Goal: Task Accomplishment & Management: Use online tool/utility

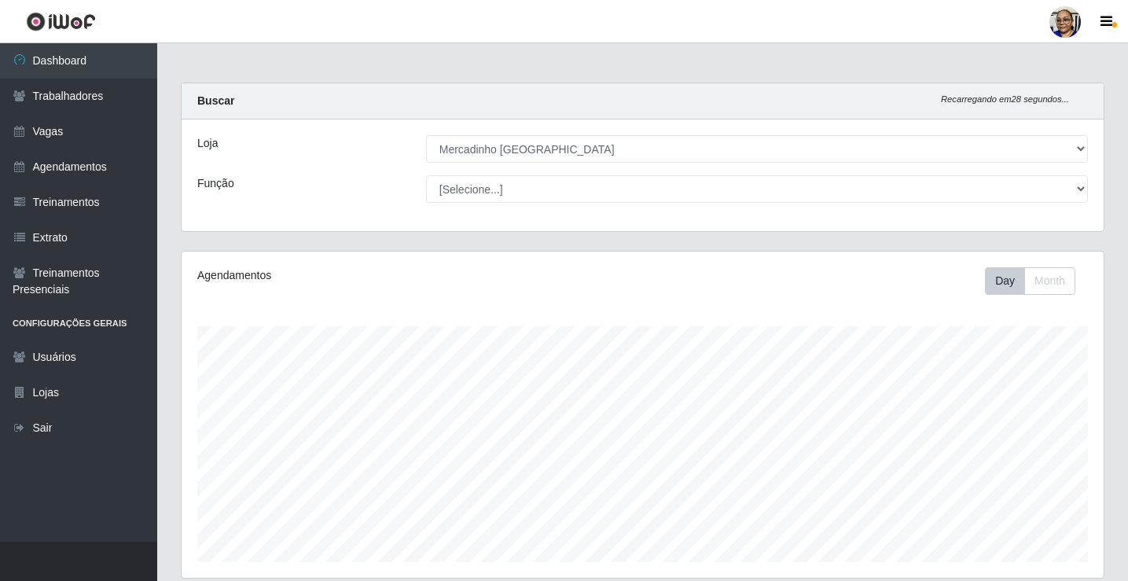
select select "345"
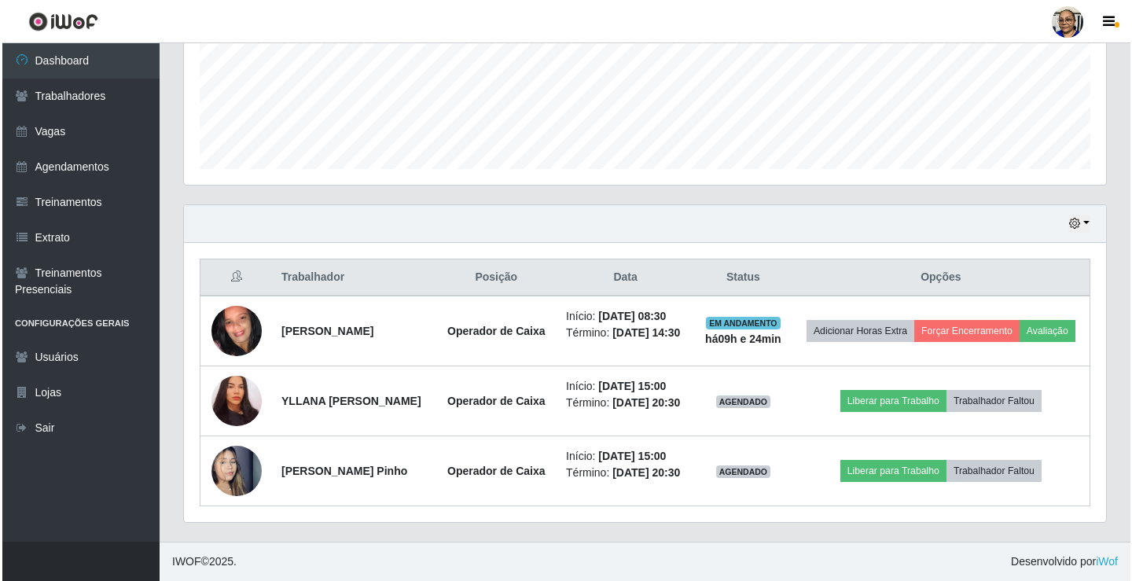
scroll to position [326, 922]
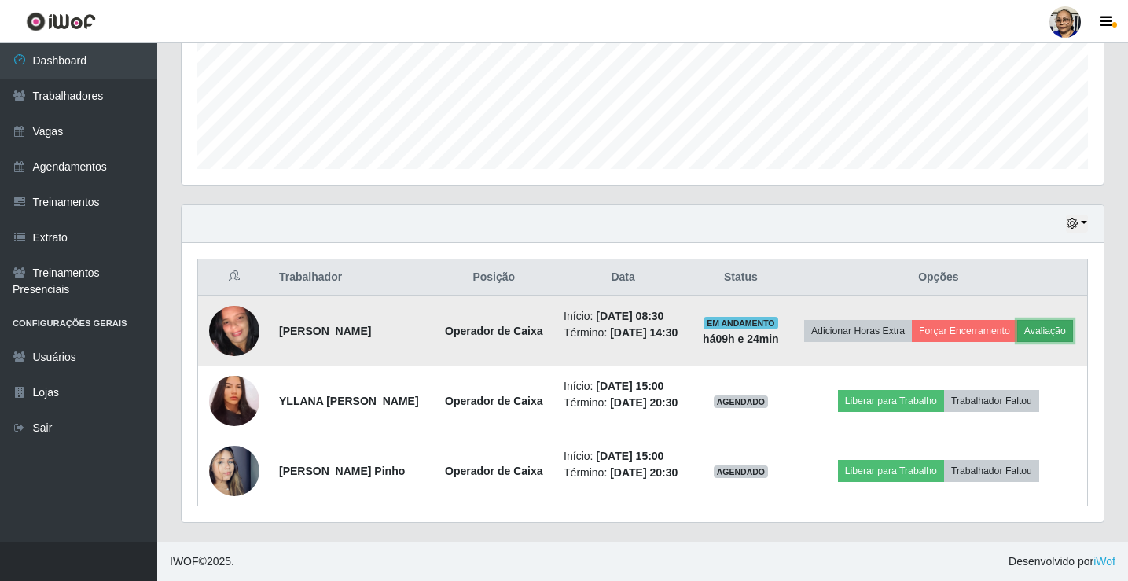
click at [1017, 320] on button "Avaliação" at bounding box center [1045, 331] width 56 height 22
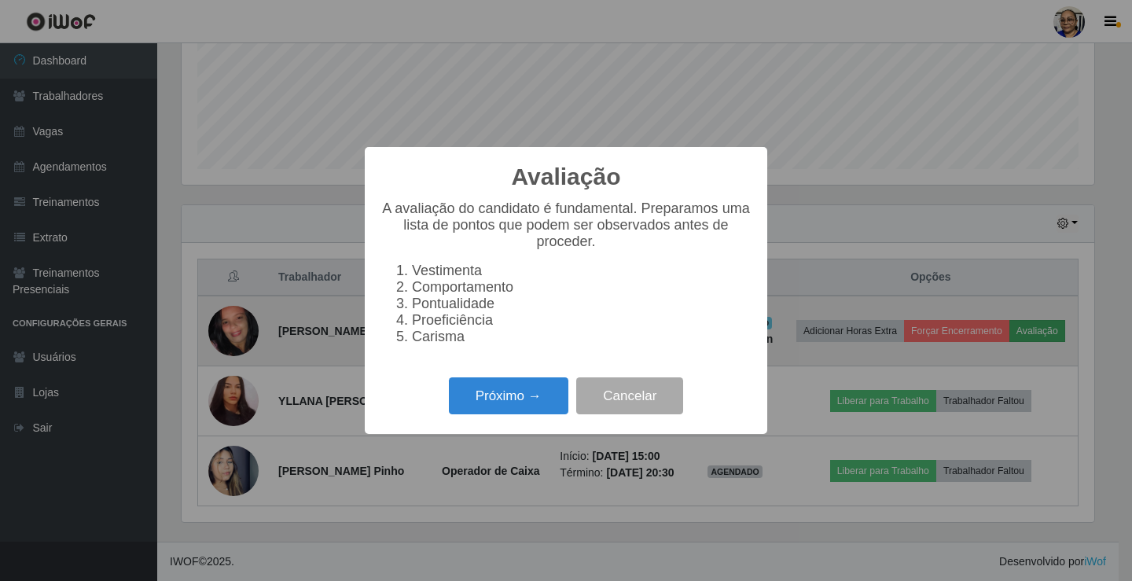
scroll to position [326, 913]
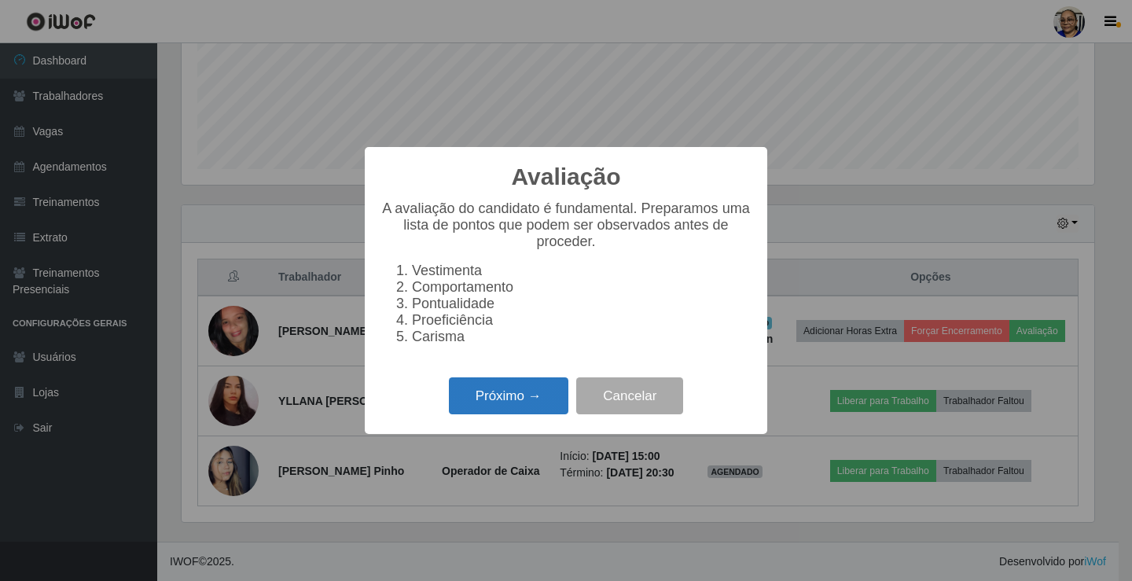
click at [503, 405] on button "Próximo →" at bounding box center [509, 395] width 120 height 37
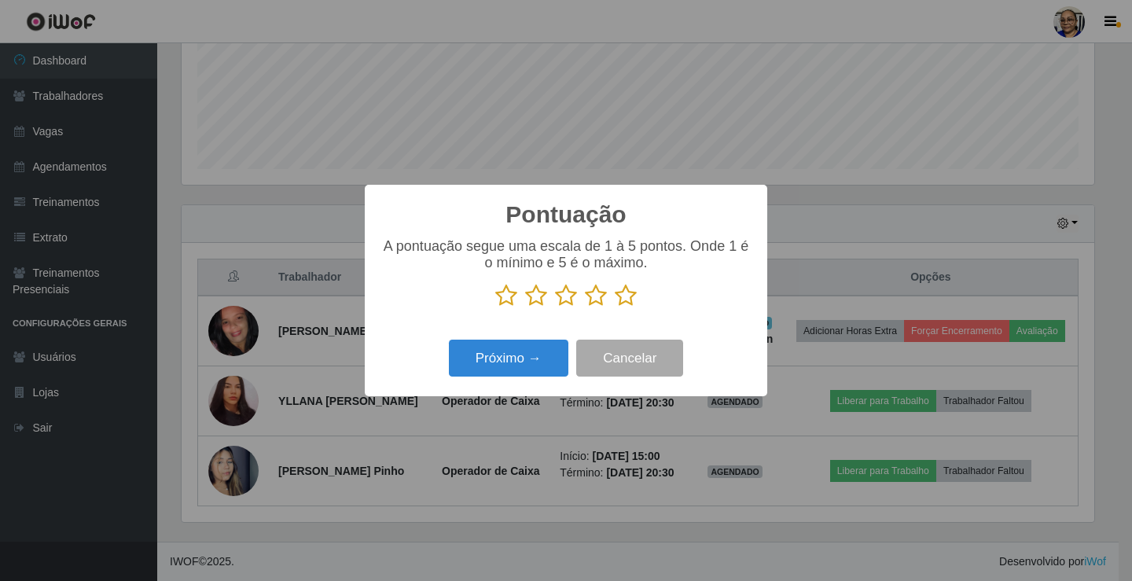
scroll to position [785966, 785380]
click at [625, 297] on icon at bounding box center [626, 296] width 22 height 24
click at [615, 307] on input "radio" at bounding box center [615, 307] width 0 height 0
click at [523, 363] on button "Próximo →" at bounding box center [509, 358] width 120 height 37
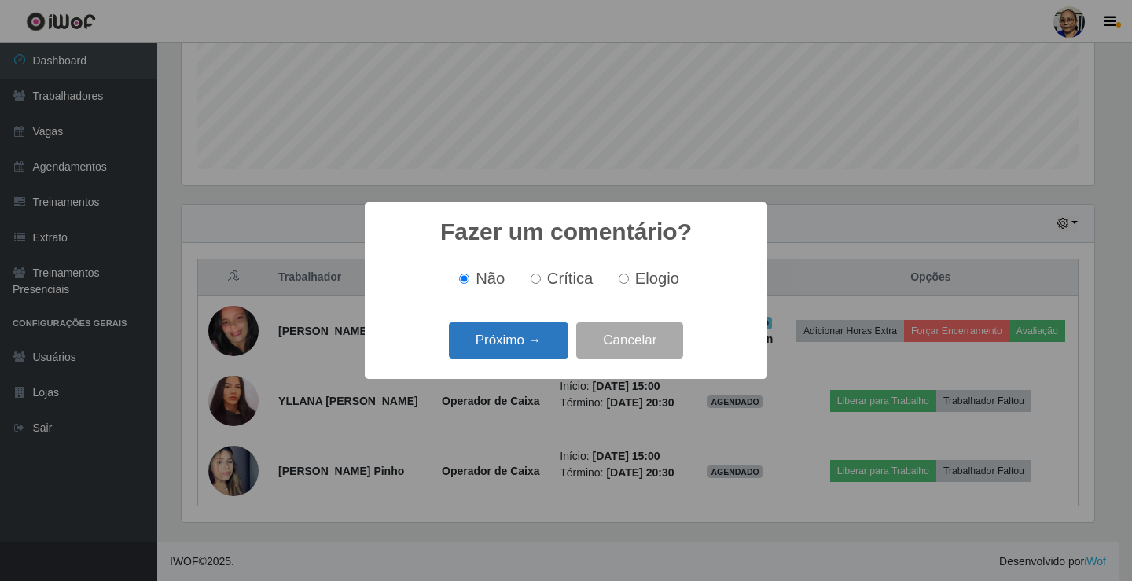
click at [514, 346] on button "Próximo →" at bounding box center [509, 340] width 120 height 37
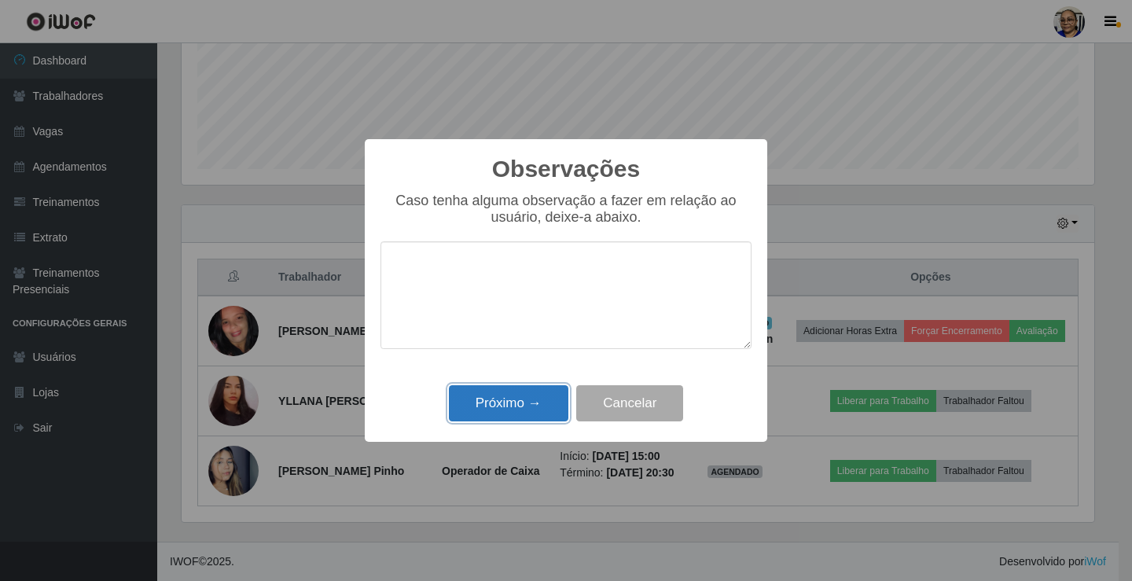
click at [527, 404] on button "Próximo →" at bounding box center [509, 403] width 120 height 37
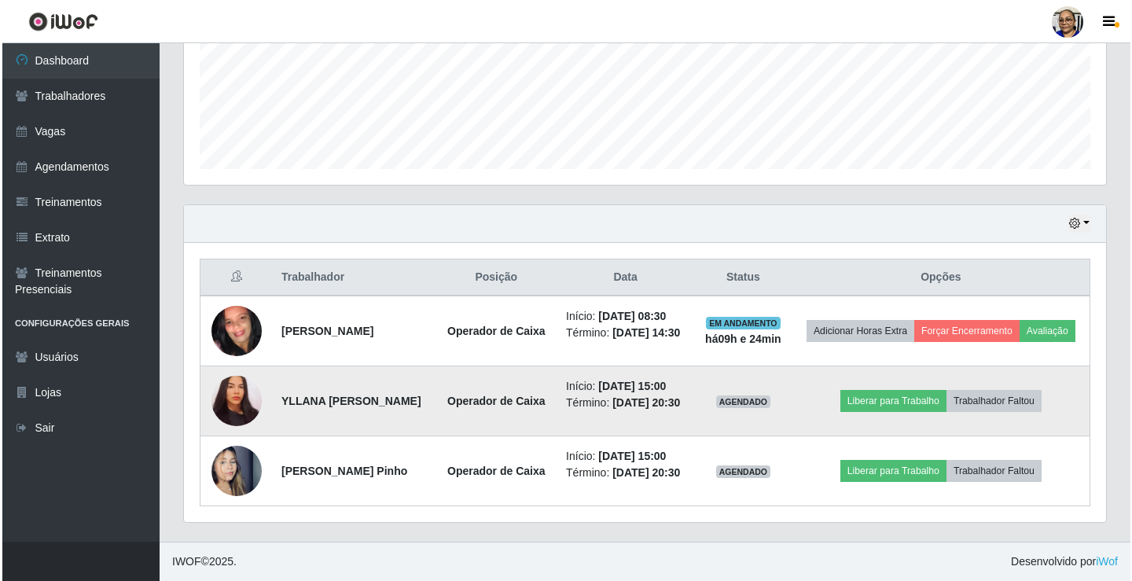
scroll to position [393, 0]
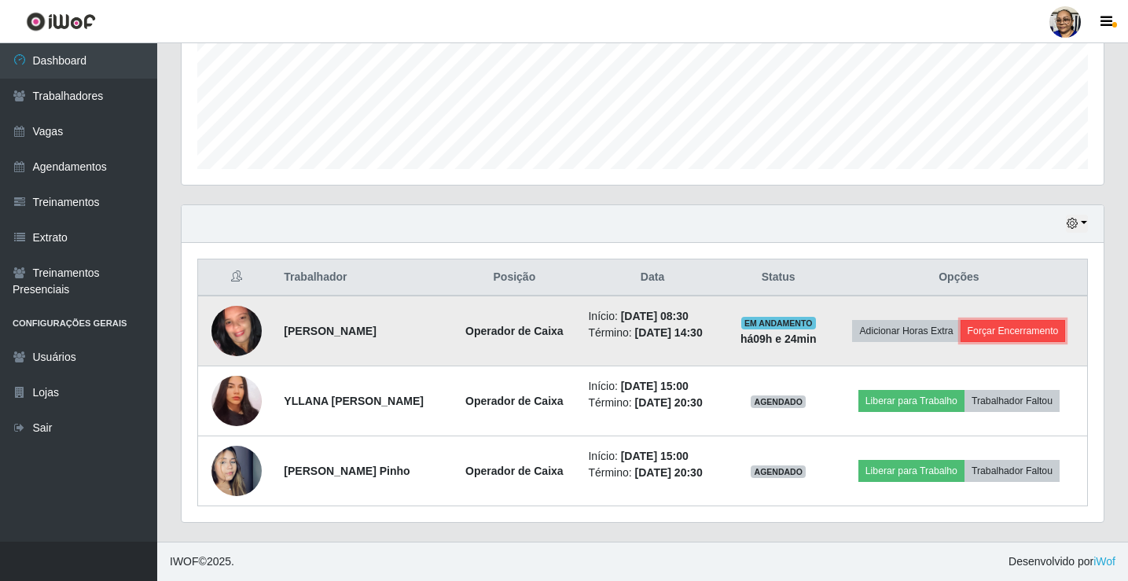
click at [1030, 333] on button "Forçar Encerramento" at bounding box center [1013, 331] width 105 height 22
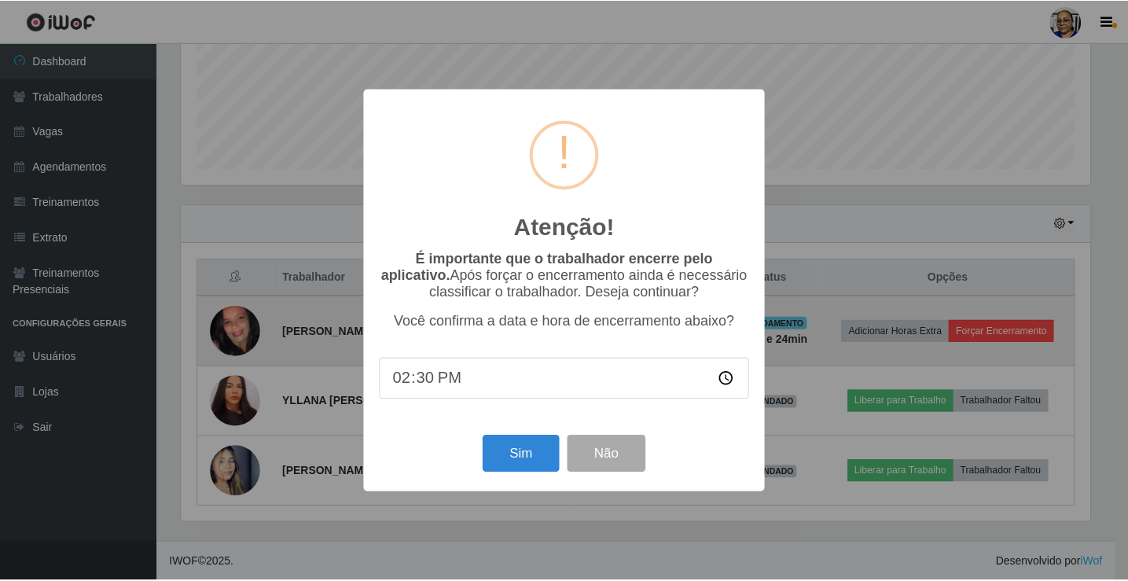
scroll to position [326, 913]
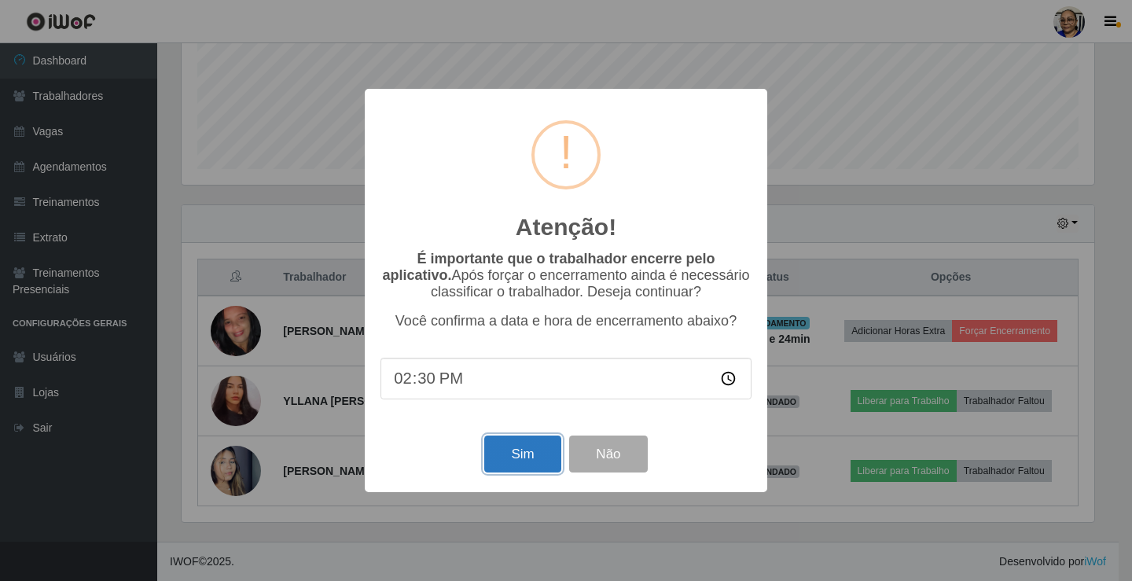
click at [522, 469] on button "Sim" at bounding box center [522, 454] width 76 height 37
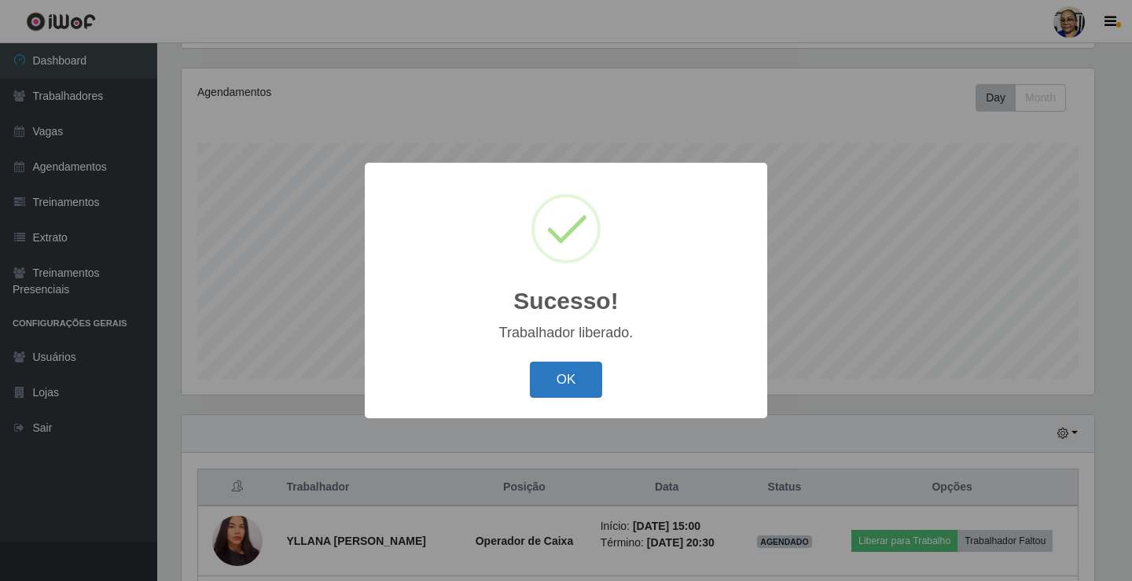
click at [583, 379] on button "OK" at bounding box center [566, 380] width 73 height 37
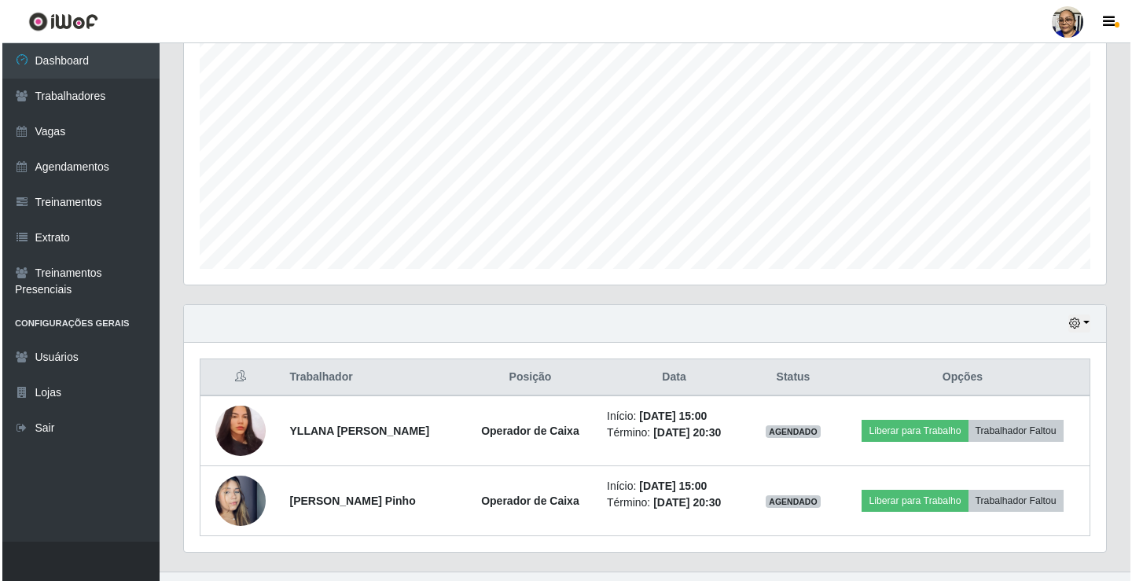
scroll to position [323, 0]
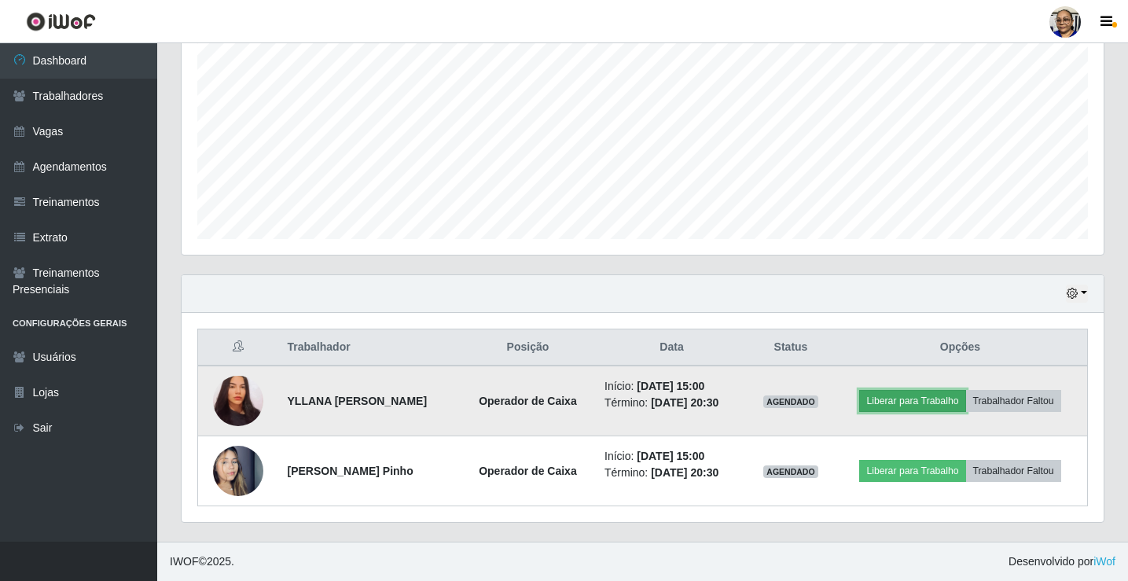
click at [921, 404] on button "Liberar para Trabalho" at bounding box center [912, 401] width 106 height 22
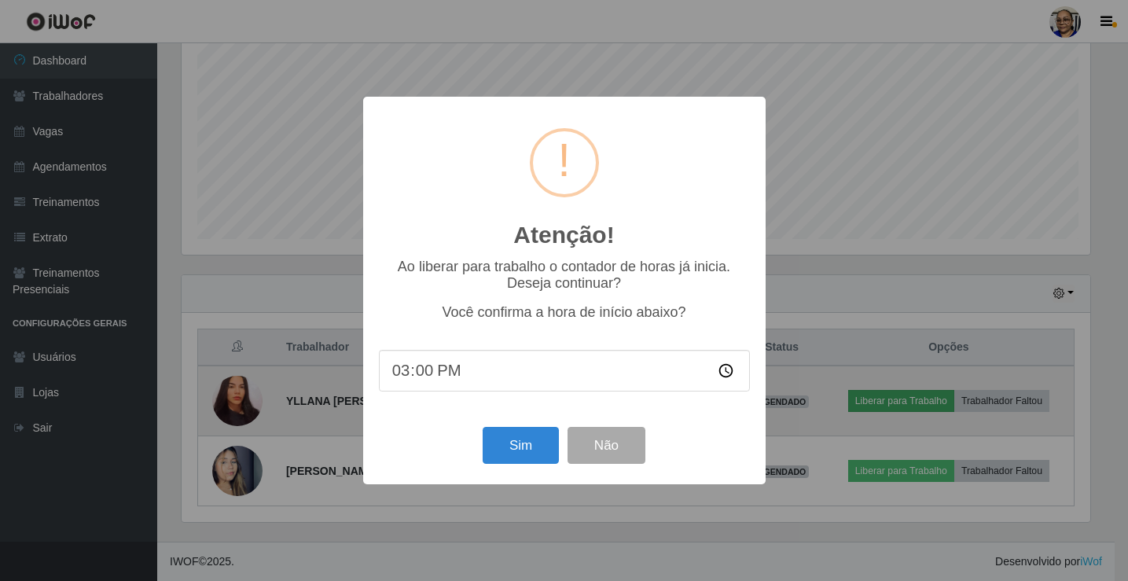
scroll to position [326, 913]
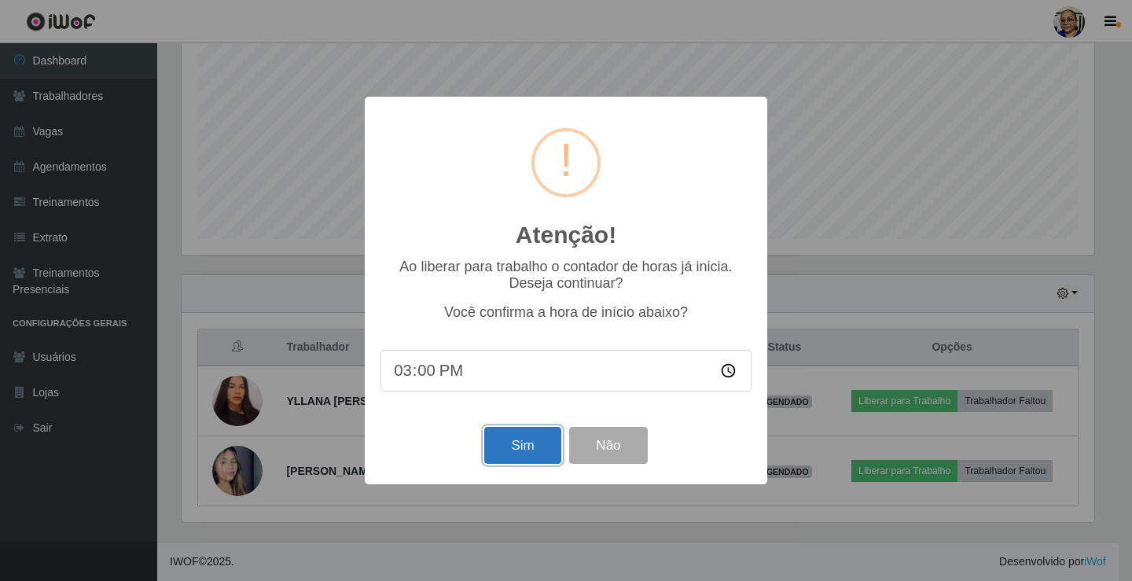
click at [522, 451] on button "Sim" at bounding box center [522, 445] width 76 height 37
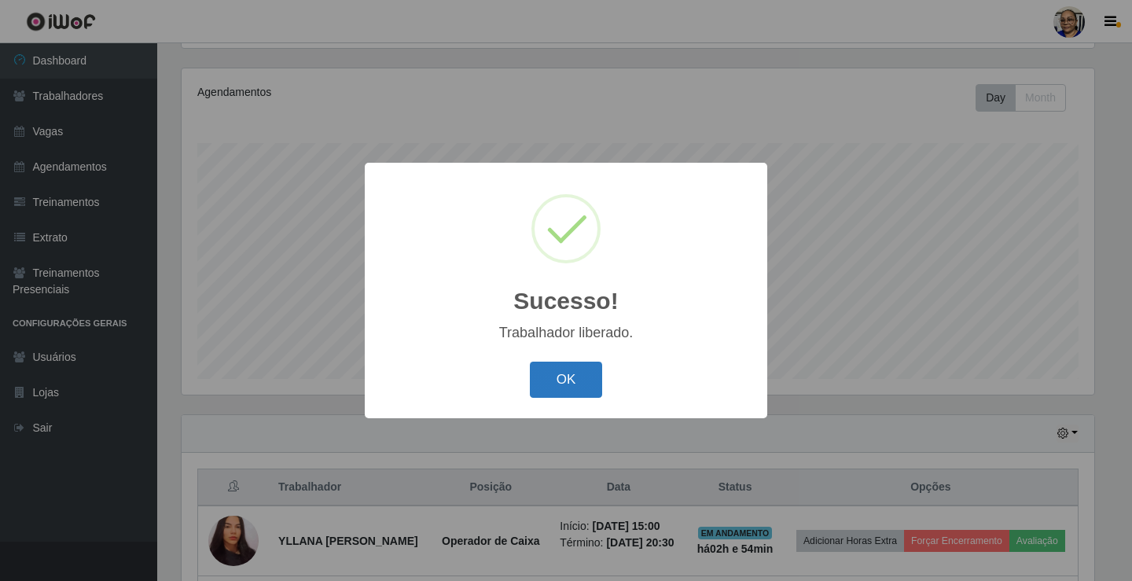
click at [575, 394] on button "OK" at bounding box center [566, 380] width 73 height 37
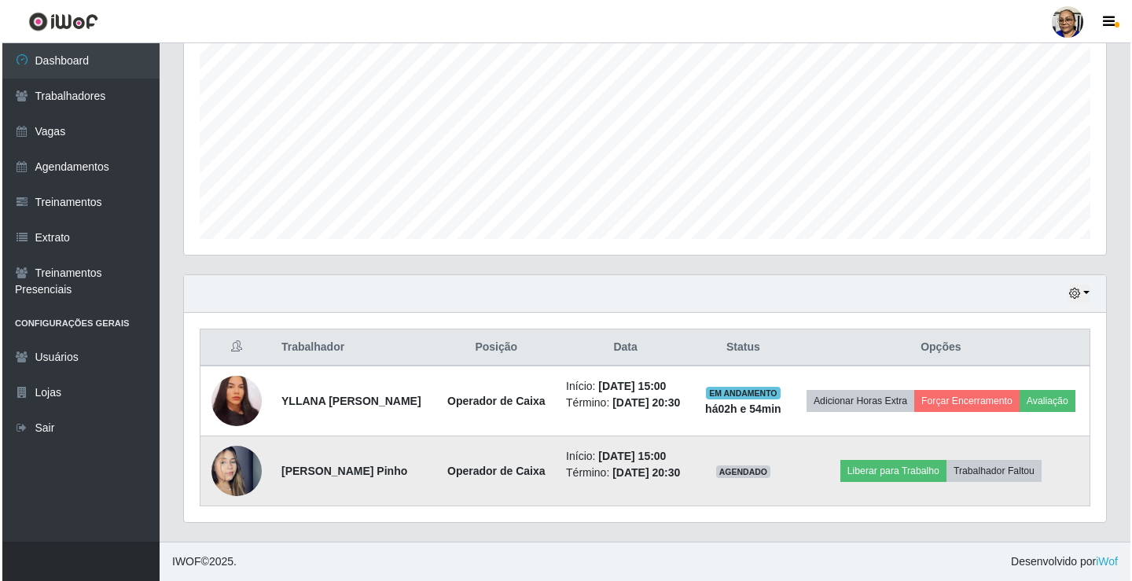
scroll to position [0, 0]
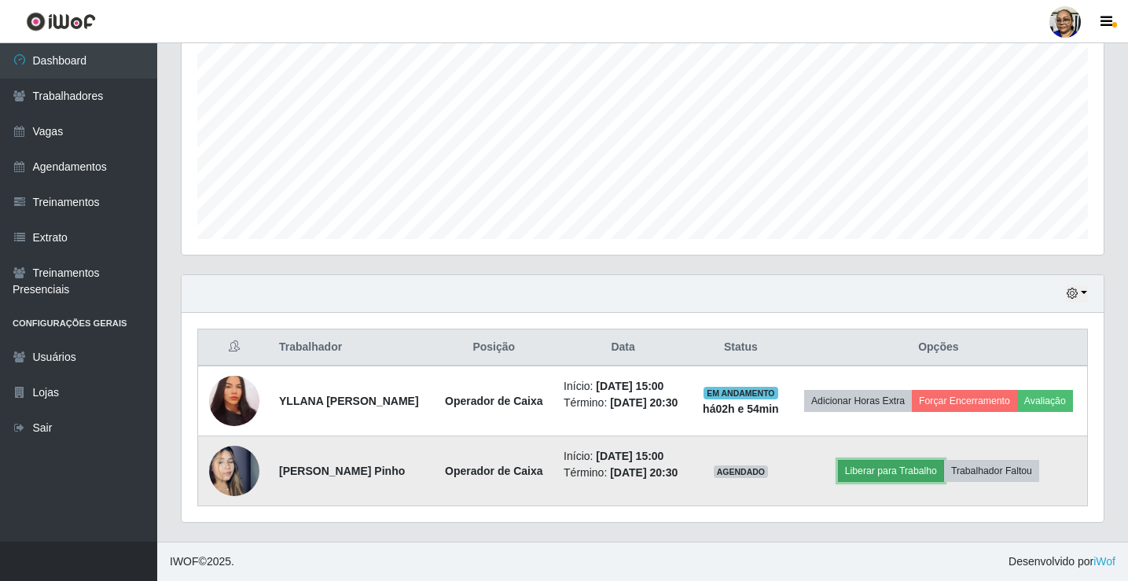
click at [911, 460] on button "Liberar para Trabalho" at bounding box center [891, 471] width 106 height 22
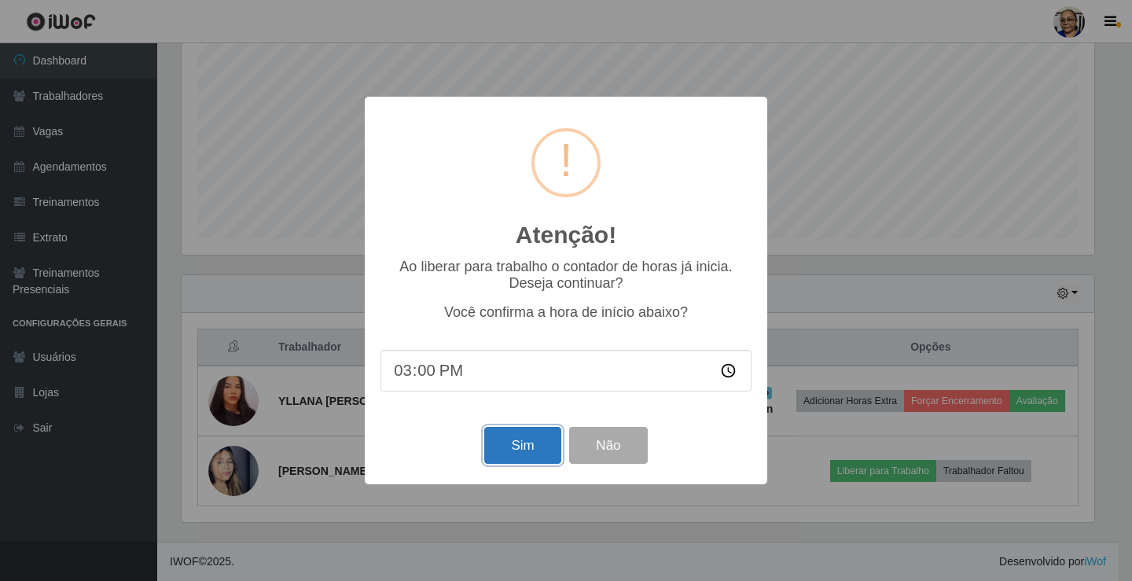
click at [532, 452] on button "Sim" at bounding box center [522, 445] width 76 height 37
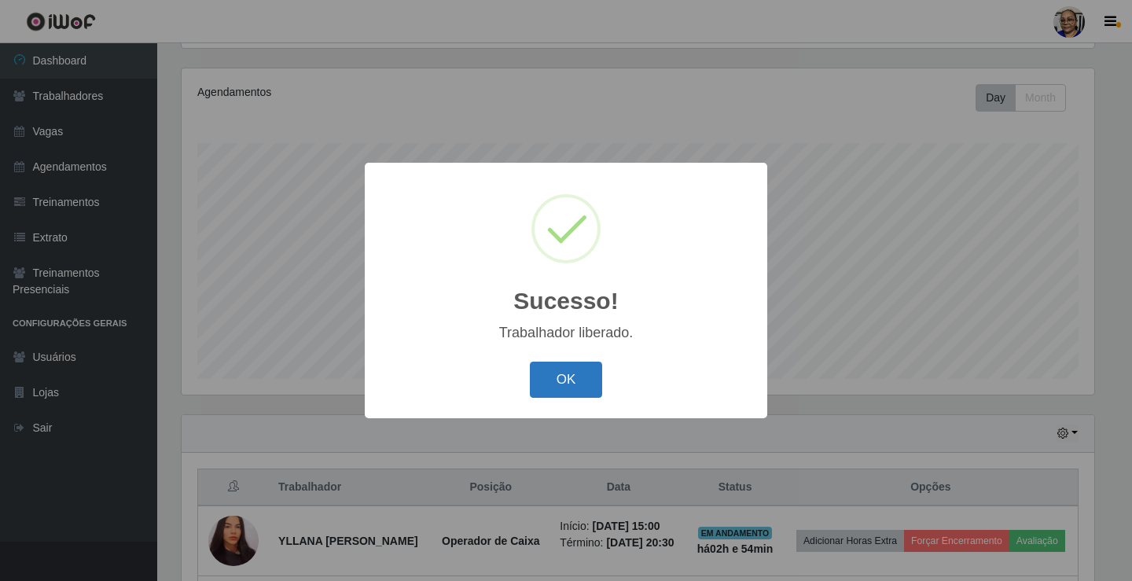
click at [568, 384] on button "OK" at bounding box center [566, 380] width 73 height 37
